Goal: Task Accomplishment & Management: Complete application form

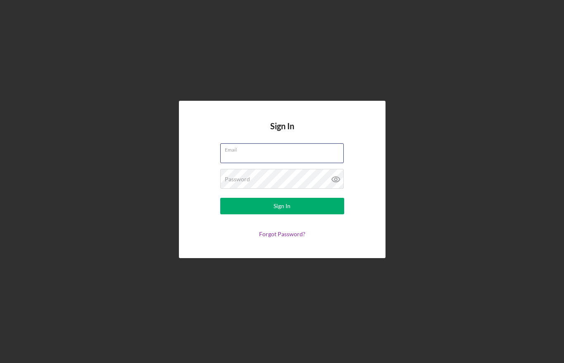
type input "[PERSON_NAME][EMAIL_ADDRESS][DOMAIN_NAME]"
click at [282, 206] on button "Sign In" at bounding box center [282, 206] width 124 height 17
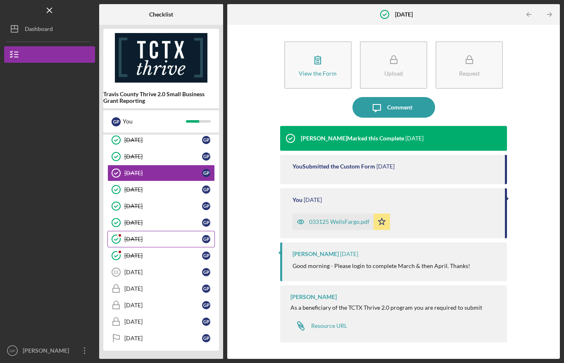
scroll to position [76, 0]
click at [157, 256] on div "[DATE]" at bounding box center [163, 256] width 78 height 7
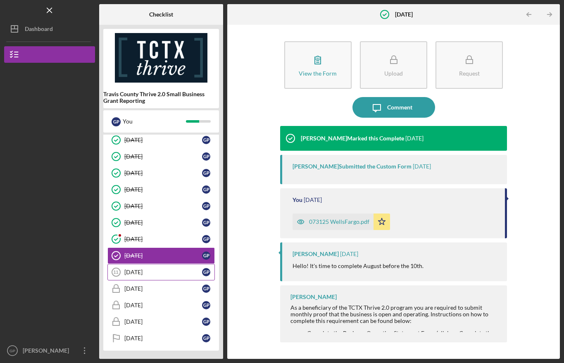
click at [166, 270] on div "[DATE]" at bounding box center [163, 272] width 78 height 7
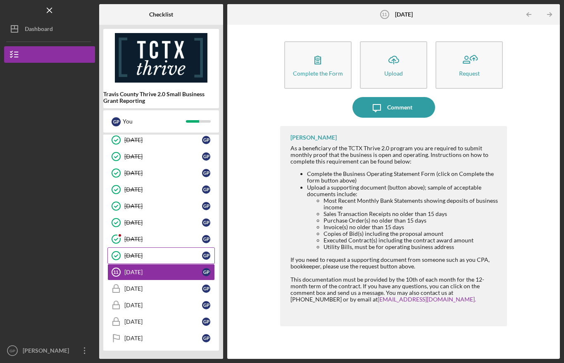
click at [155, 259] on div "[DATE]" at bounding box center [163, 256] width 78 height 7
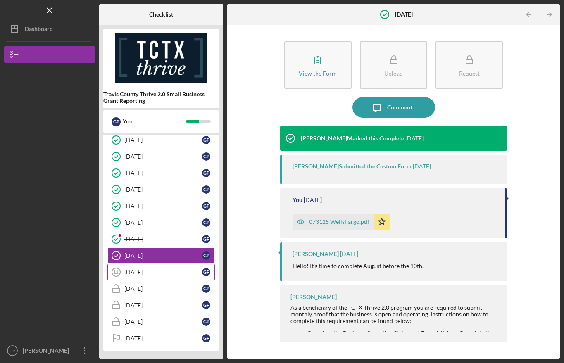
click at [153, 273] on div "[DATE]" at bounding box center [163, 272] width 78 height 7
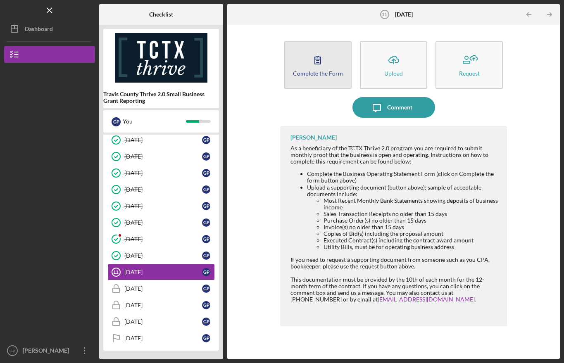
click at [316, 69] on icon "button" at bounding box center [318, 60] width 21 height 21
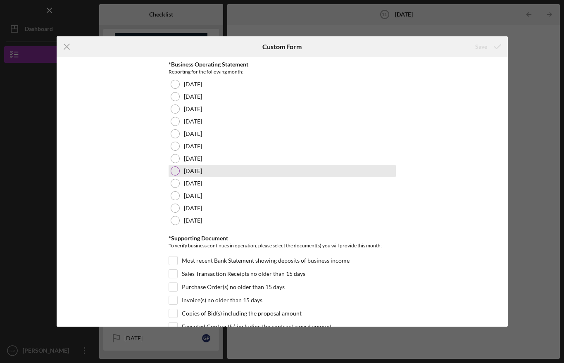
click at [198, 169] on label "[DATE]" at bounding box center [193, 171] width 18 height 7
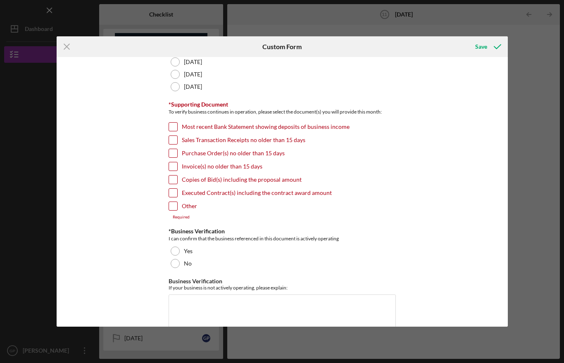
scroll to position [139, 0]
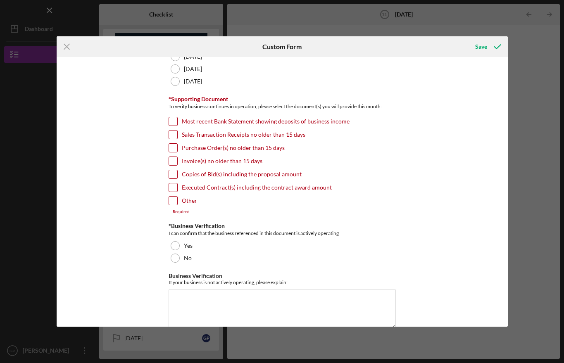
click at [171, 121] on input "Most recent Bank Statement showing deposits of business income" at bounding box center [173, 121] width 8 height 8
checkbox input "true"
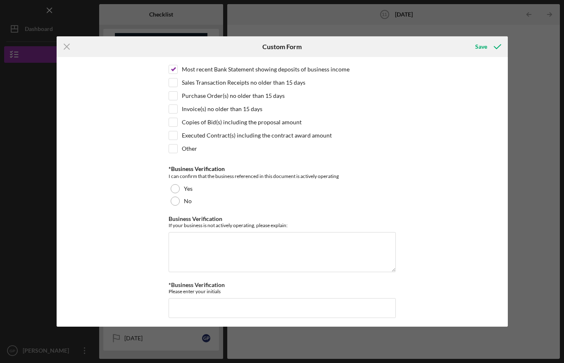
scroll to position [195, 0]
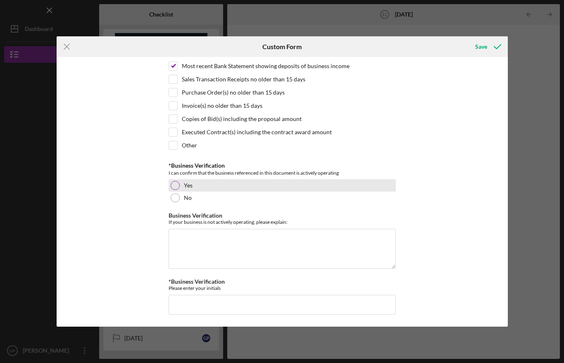
click at [173, 187] on div at bounding box center [175, 185] width 9 height 9
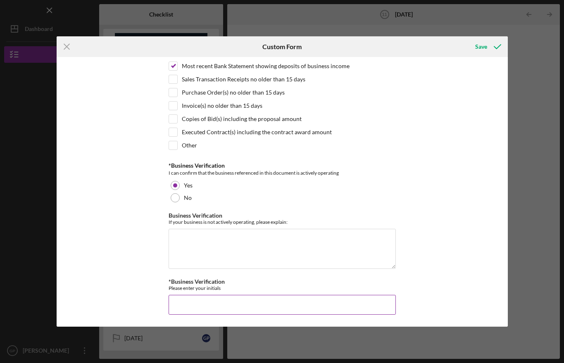
click at [189, 303] on input "*Business Verification" at bounding box center [282, 305] width 227 height 20
type input "GSP"
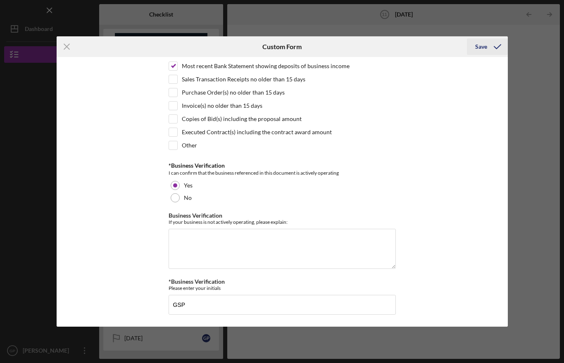
click at [482, 45] on div "Save" at bounding box center [481, 46] width 12 height 17
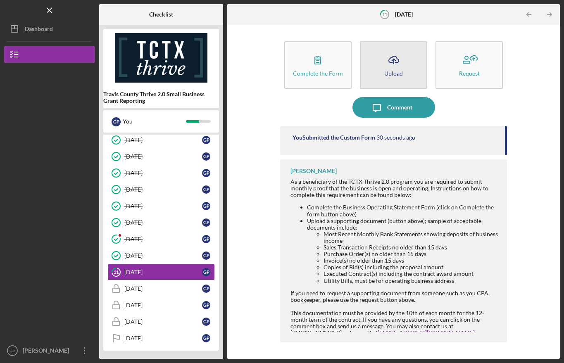
click at [396, 72] on div "Upload" at bounding box center [393, 73] width 19 height 6
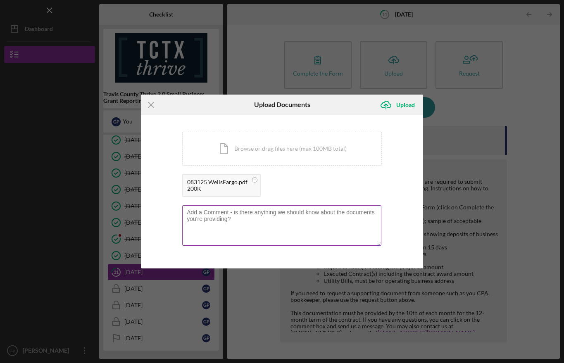
click at [296, 234] on textarea at bounding box center [281, 225] width 199 height 41
type textarea "[DATE] bank statement"
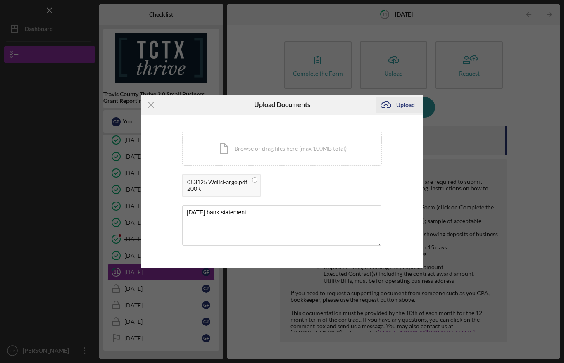
click at [402, 107] on div "Upload" at bounding box center [405, 105] width 19 height 17
